Goal: Find specific page/section: Find specific page/section

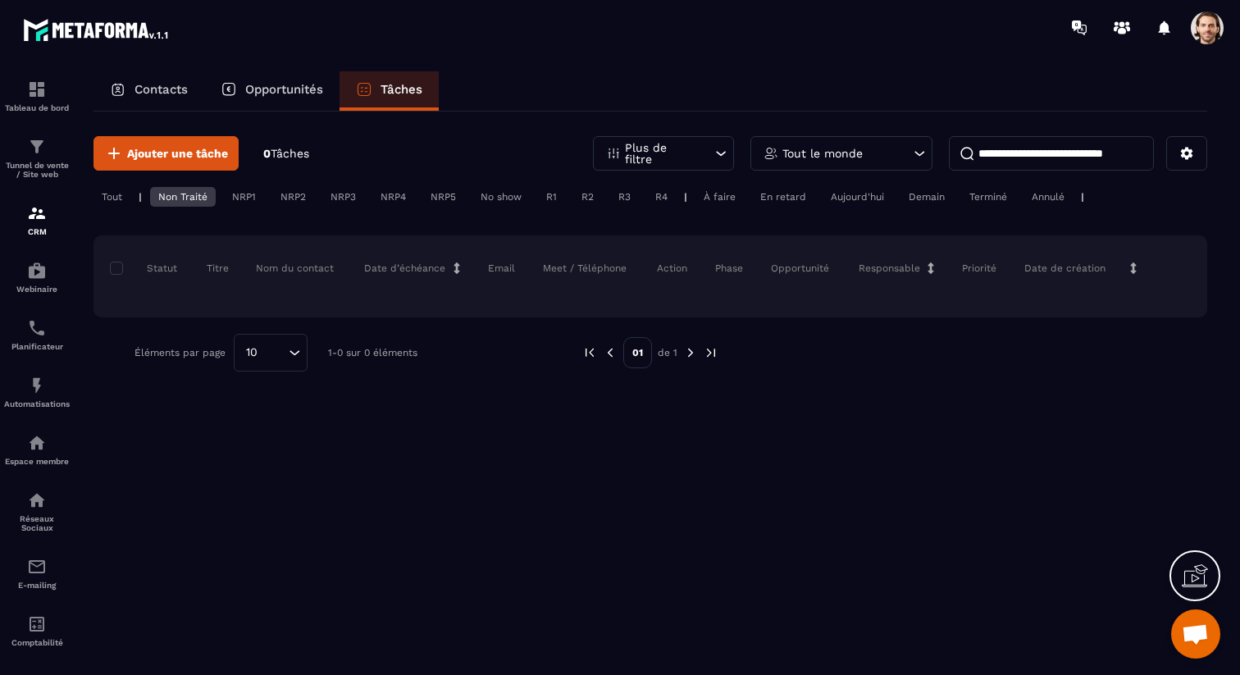
click at [256, 91] on p "Opportunités" at bounding box center [284, 89] width 78 height 15
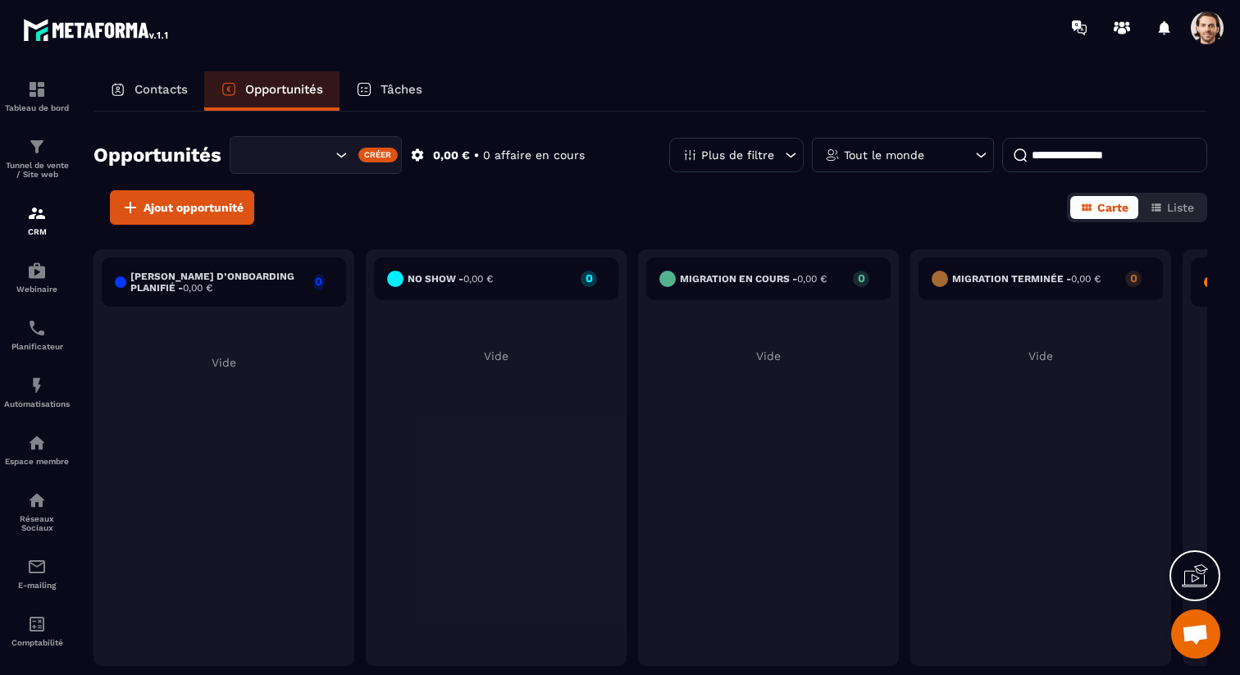
click at [320, 159] on input "Search for option" at bounding box center [287, 155] width 87 height 18
click at [322, 191] on p "FrenchyPartners" at bounding box center [316, 189] width 138 height 16
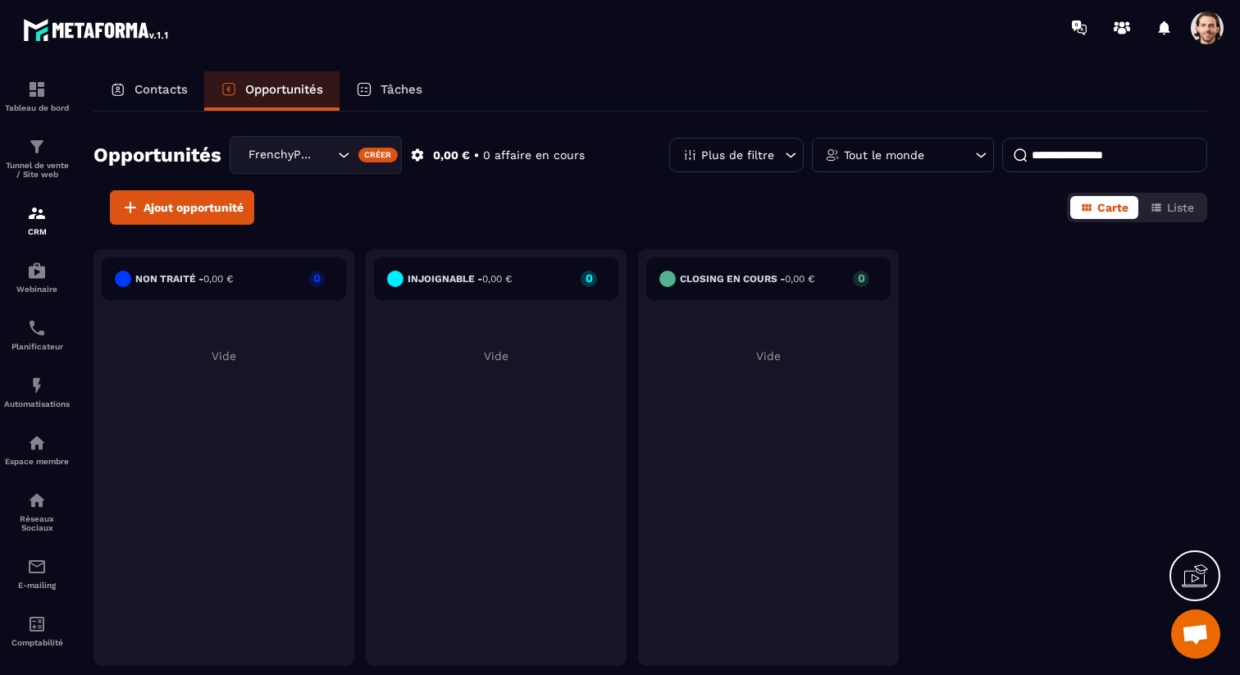
drag, startPoint x: 1236, startPoint y: 30, endPoint x: 1221, endPoint y: 26, distance: 15.9
click at [1222, 26] on div at bounding box center [717, 27] width 1048 height 55
click at [1217, 26] on span at bounding box center [1207, 27] width 33 height 33
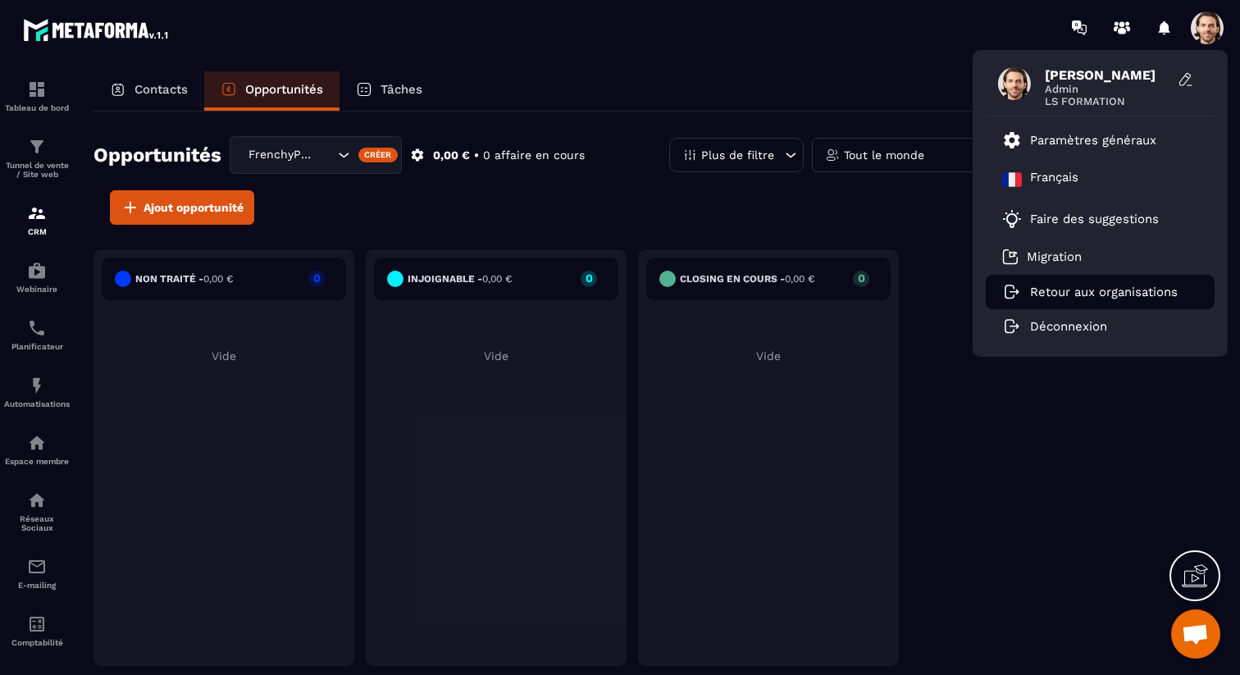
click at [1085, 294] on p "Retour aux organisations" at bounding box center [1104, 292] width 148 height 15
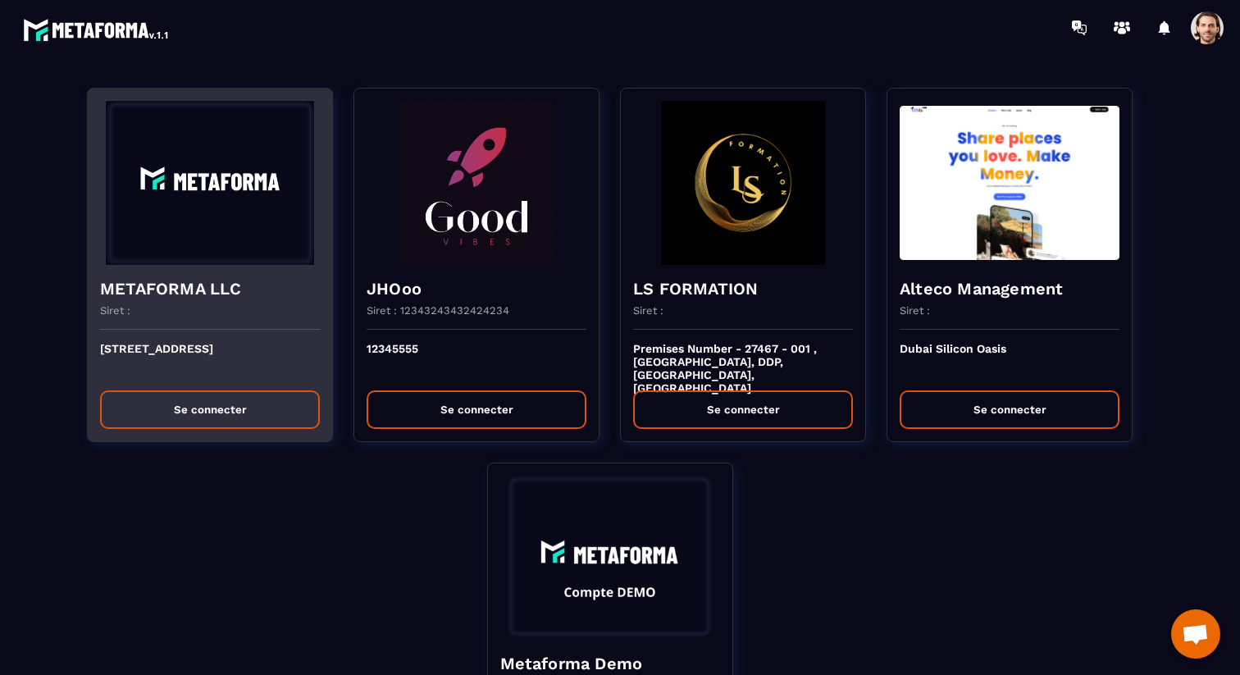
click at [247, 298] on h4 "METAFORMA LLC" at bounding box center [210, 288] width 220 height 23
